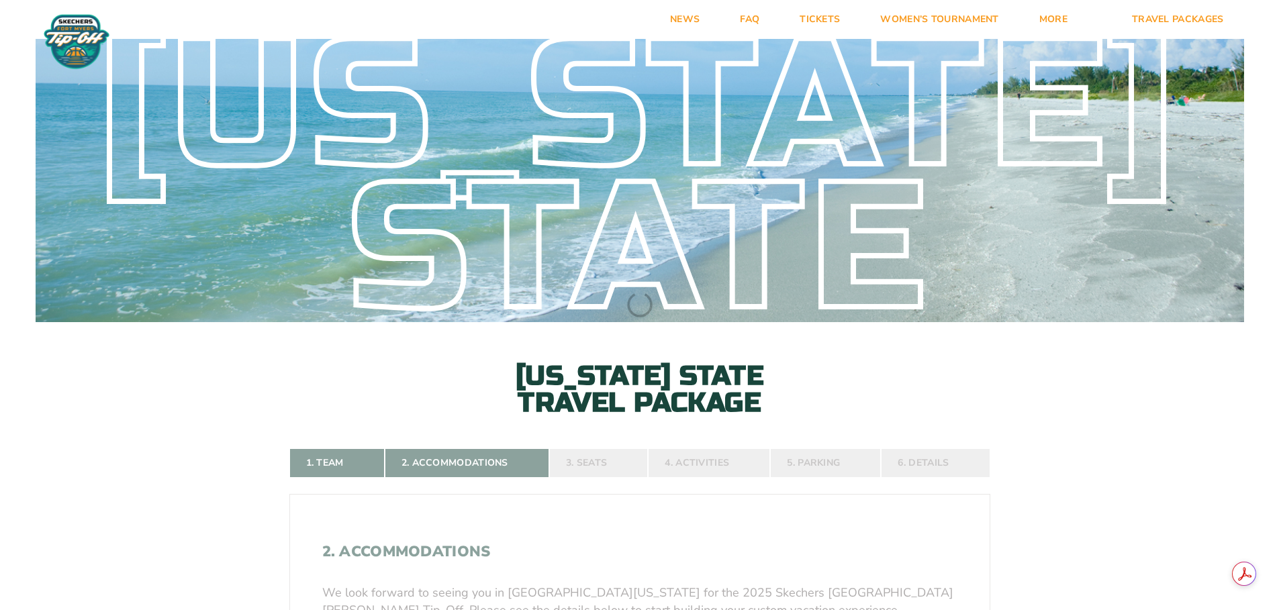
select select
